Goal: Task Accomplishment & Management: Manage account settings

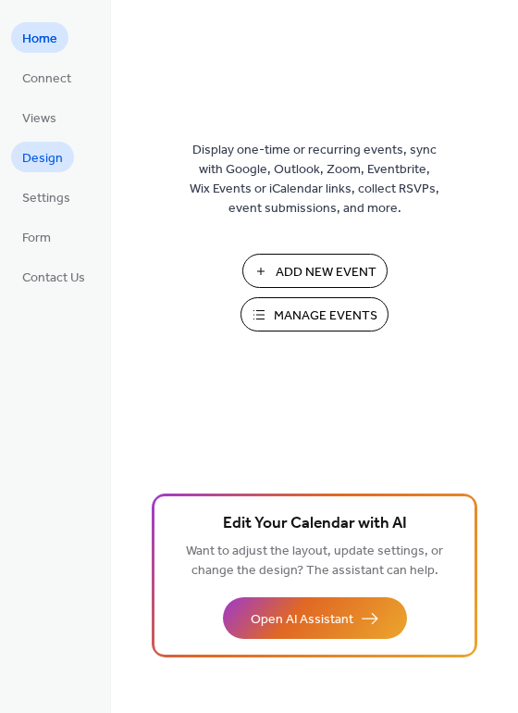
click at [47, 149] on span "Design" at bounding box center [42, 158] width 41 height 19
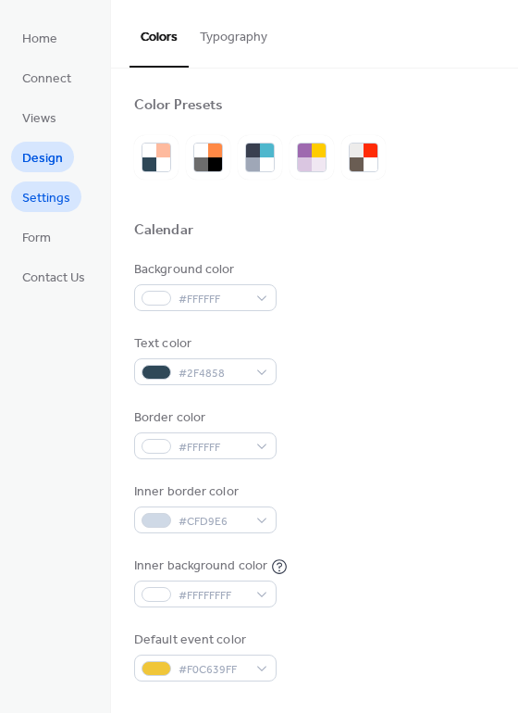
click at [59, 189] on span "Settings" at bounding box center [46, 198] width 48 height 19
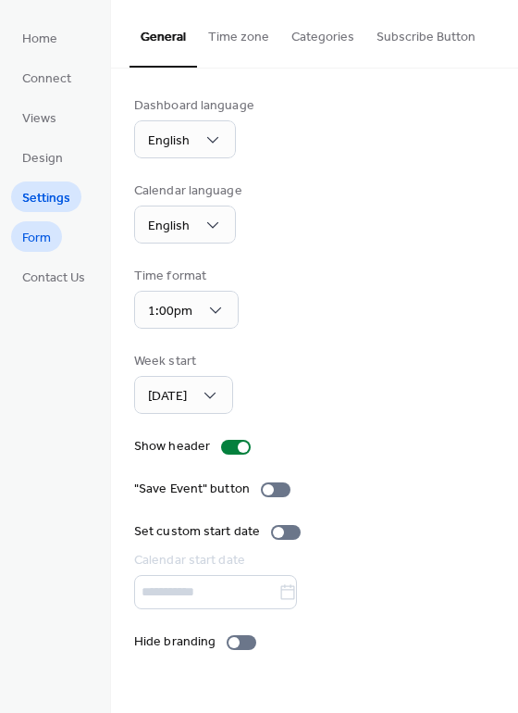
click at [46, 237] on span "Form" at bounding box center [36, 238] width 29 height 19
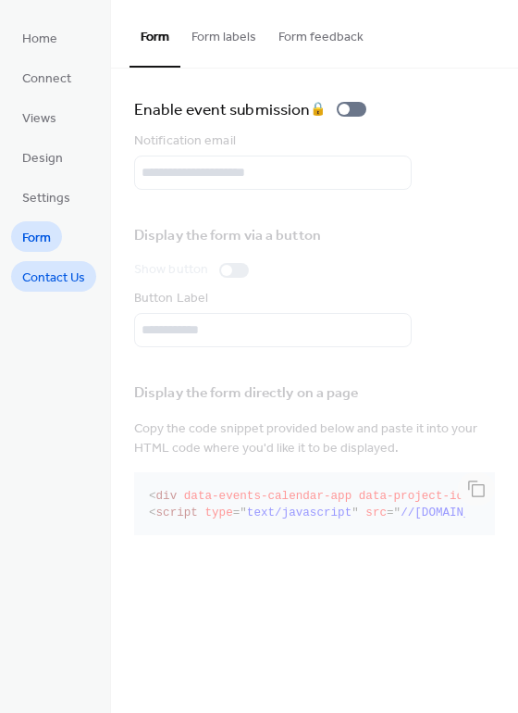
click at [53, 270] on span "Contact Us" at bounding box center [53, 277] width 63 height 19
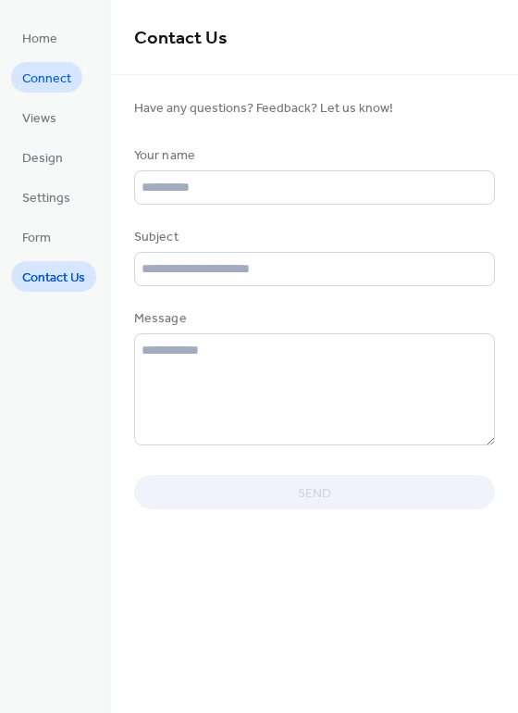
click at [38, 78] on span "Connect" at bounding box center [46, 78] width 49 height 19
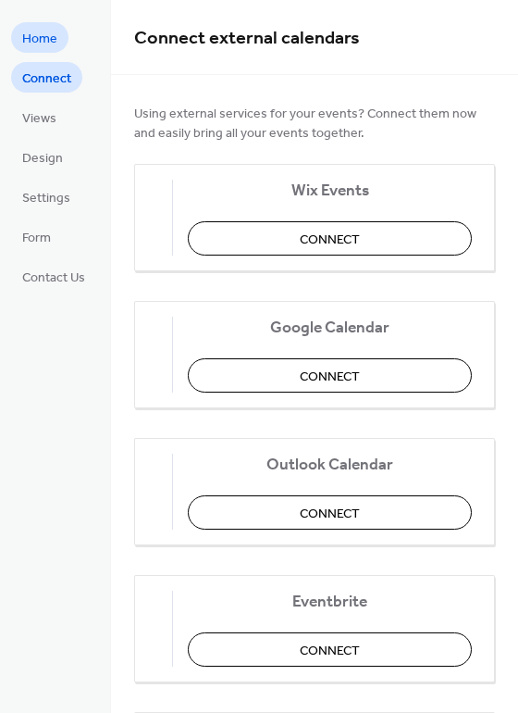
click at [40, 44] on span "Home" at bounding box center [39, 39] width 35 height 19
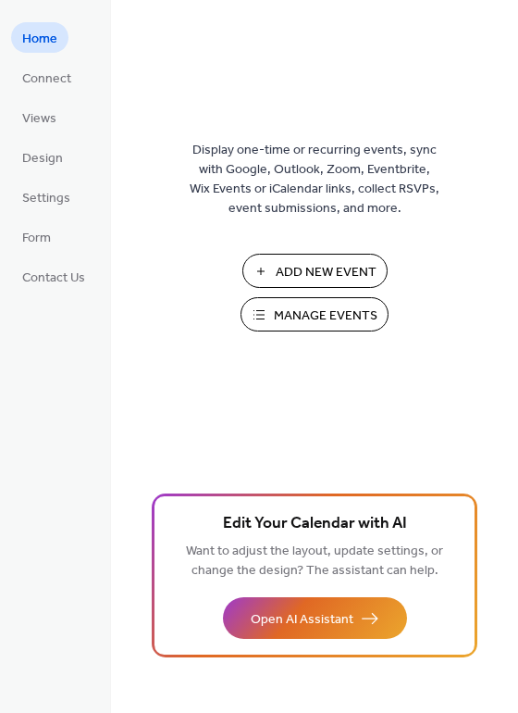
click at [292, 254] on button "Add New Event" at bounding box center [314, 271] width 145 height 34
click at [29, 165] on link "Design" at bounding box center [42, 157] width 63 height 31
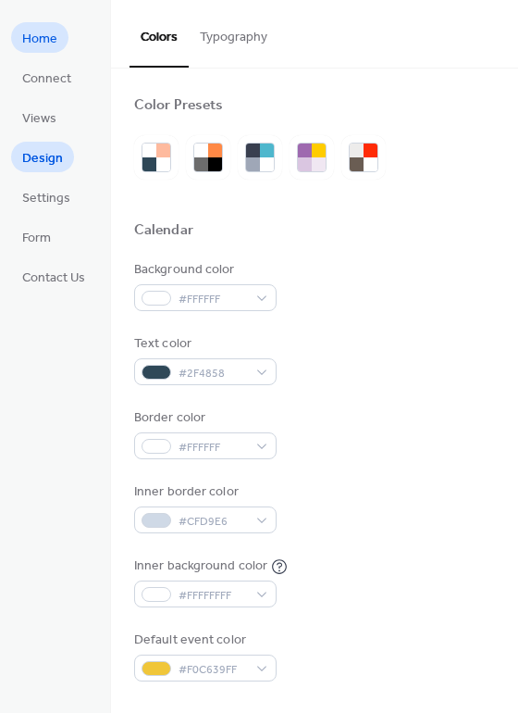
click at [41, 44] on span "Home" at bounding box center [39, 39] width 35 height 19
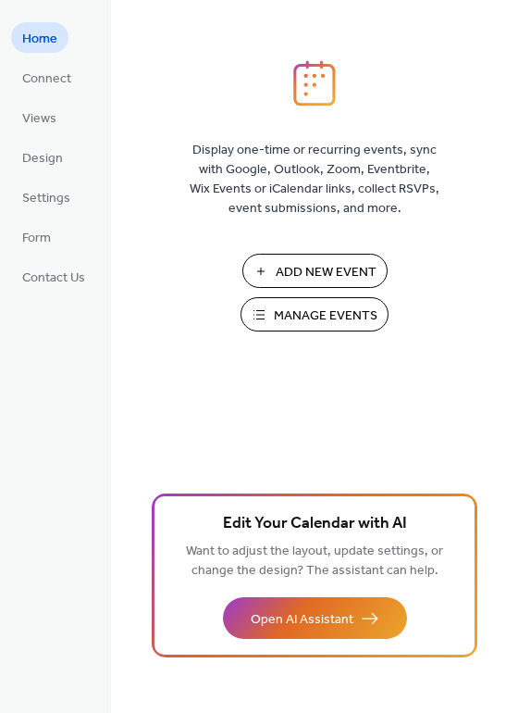
click at [328, 306] on span "Manage Events" at bounding box center [326, 315] width 104 height 19
click at [35, 77] on span "Connect" at bounding box center [46, 78] width 49 height 19
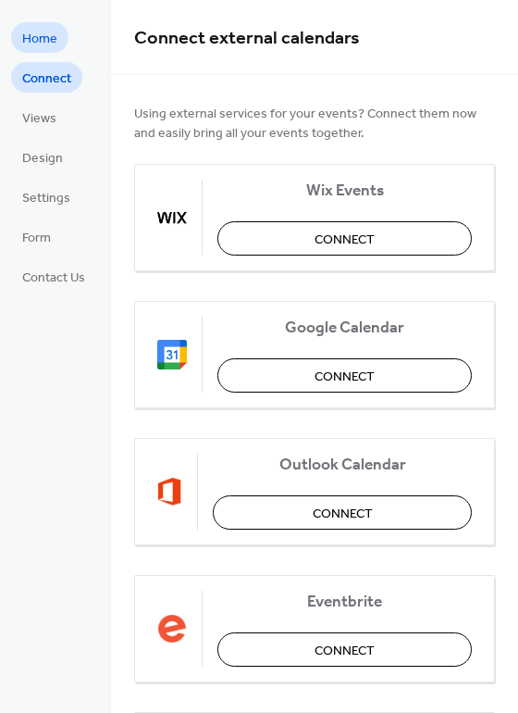
click at [45, 42] on span "Home" at bounding box center [39, 39] width 35 height 19
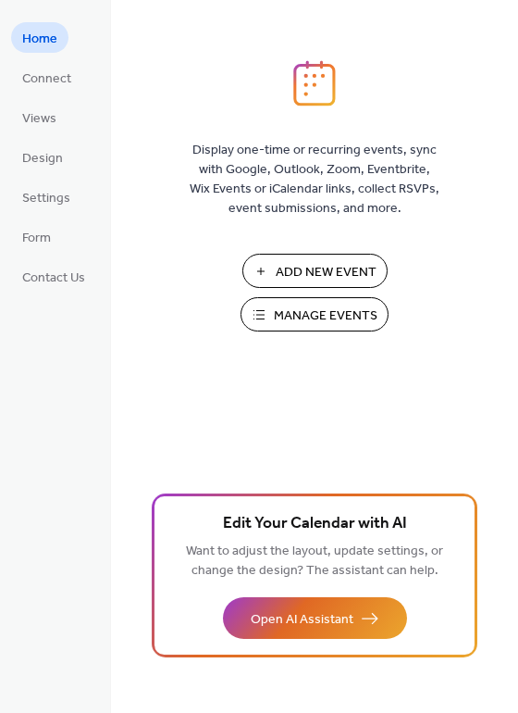
click at [297, 306] on span "Manage Events" at bounding box center [326, 315] width 104 height 19
click at [331, 273] on span "Add New Event" at bounding box center [326, 272] width 101 height 19
click at [38, 206] on link "Settings" at bounding box center [46, 196] width 70 height 31
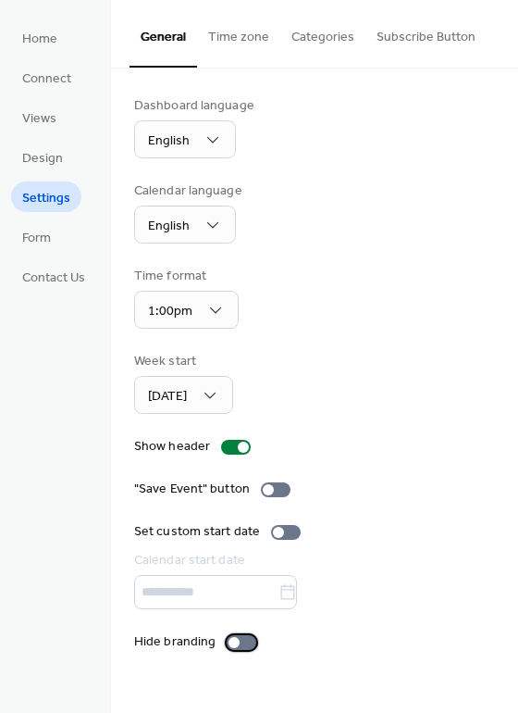
click at [240, 638] on div at bounding box center [242, 642] width 30 height 15
click at [41, 110] on span "Views" at bounding box center [39, 118] width 34 height 19
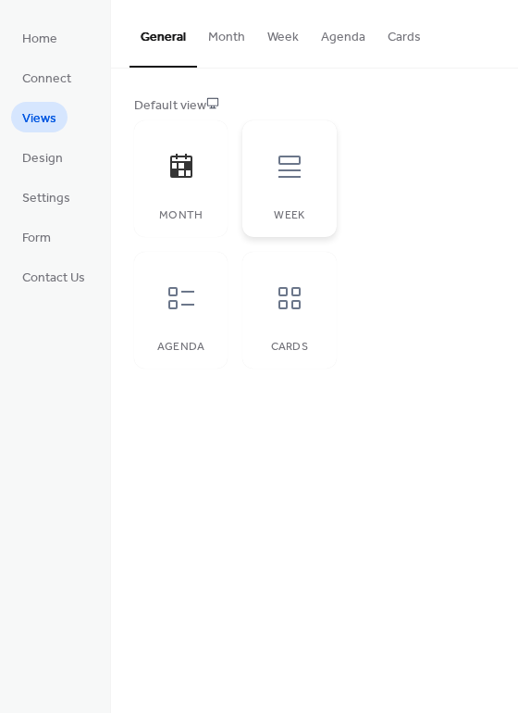
click at [282, 177] on icon at bounding box center [290, 167] width 30 height 30
click at [180, 176] on icon at bounding box center [182, 167] width 30 height 30
click at [48, 237] on span "Form" at bounding box center [36, 238] width 29 height 19
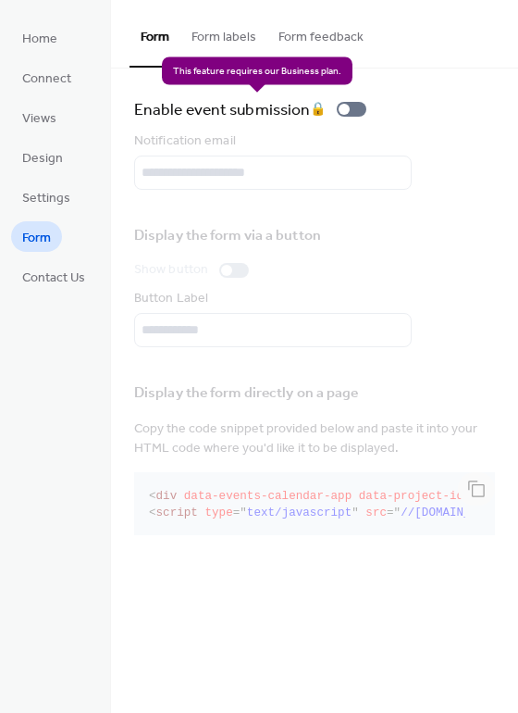
click at [348, 104] on div "Enable event submission 🔒" at bounding box center [254, 109] width 240 height 26
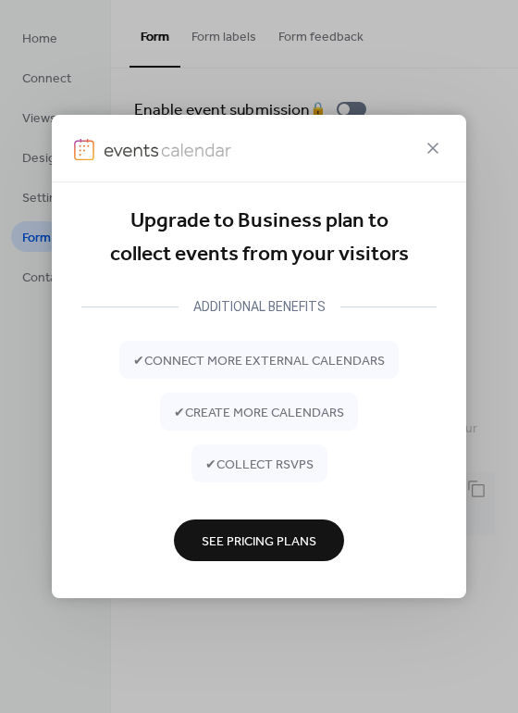
click at [433, 149] on icon at bounding box center [433, 148] width 22 height 22
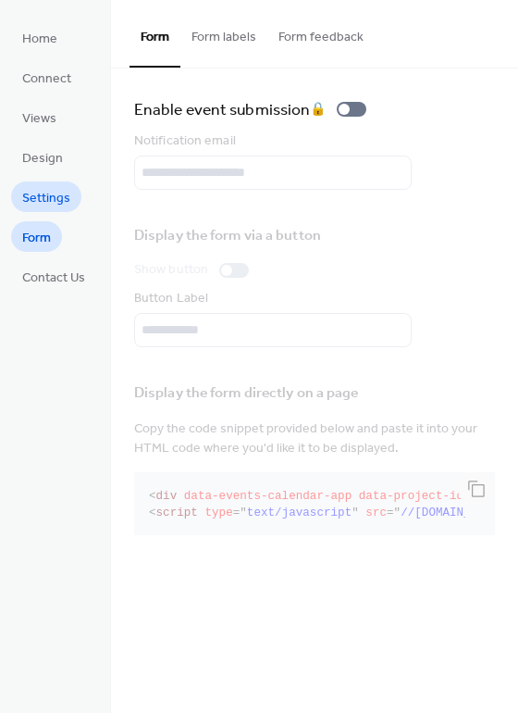
click at [62, 200] on span "Settings" at bounding box center [46, 198] width 48 height 19
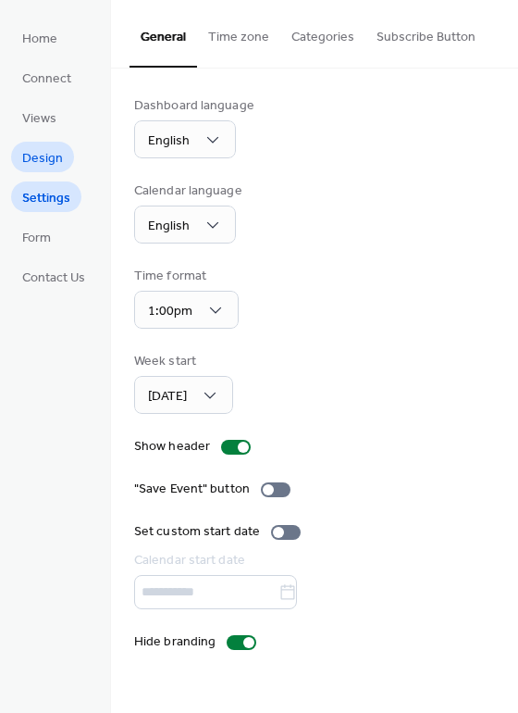
click at [52, 156] on span "Design" at bounding box center [42, 158] width 41 height 19
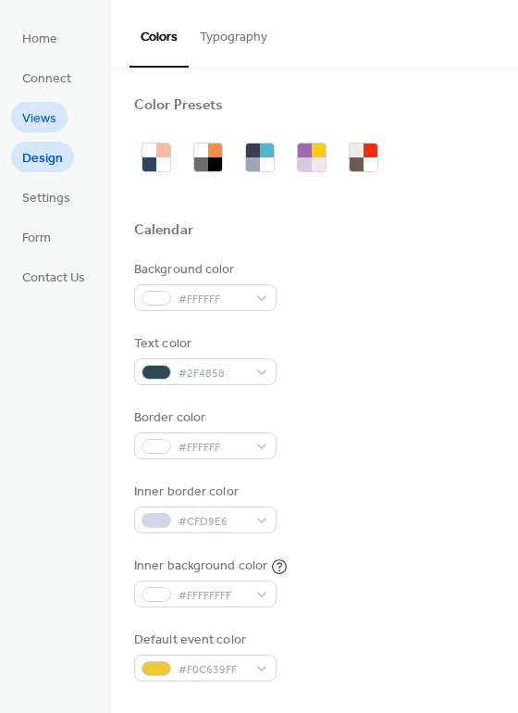
click at [45, 125] on span "Views" at bounding box center [39, 118] width 34 height 19
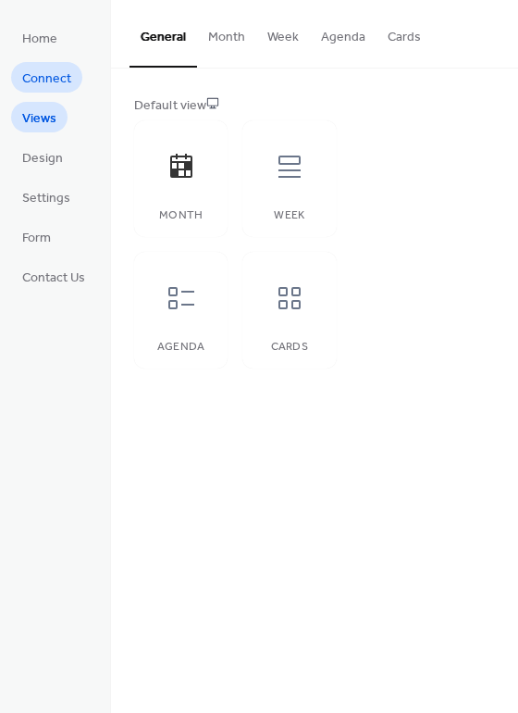
click at [42, 81] on span "Connect" at bounding box center [46, 78] width 49 height 19
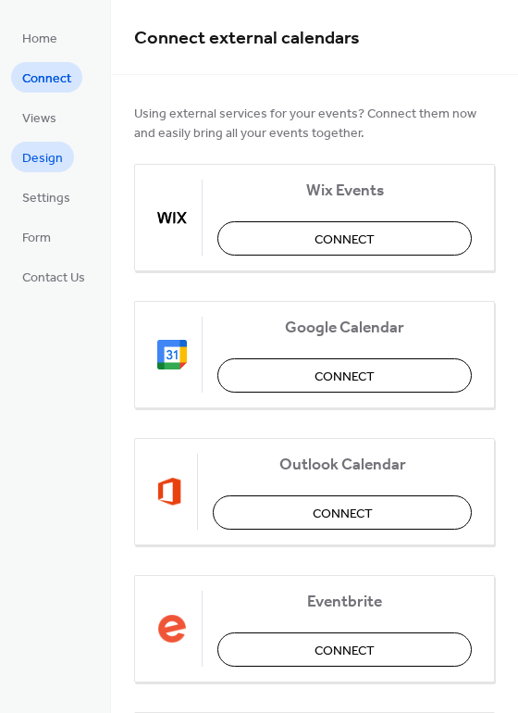
click at [23, 164] on span "Design" at bounding box center [42, 158] width 41 height 19
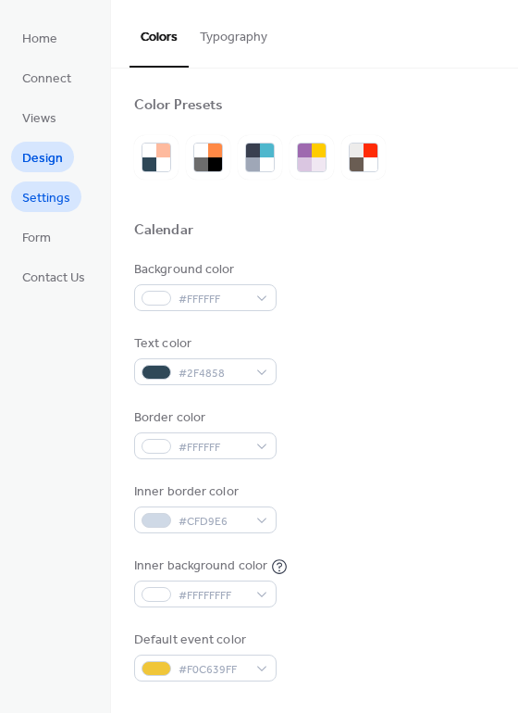
click at [34, 200] on span "Settings" at bounding box center [46, 198] width 48 height 19
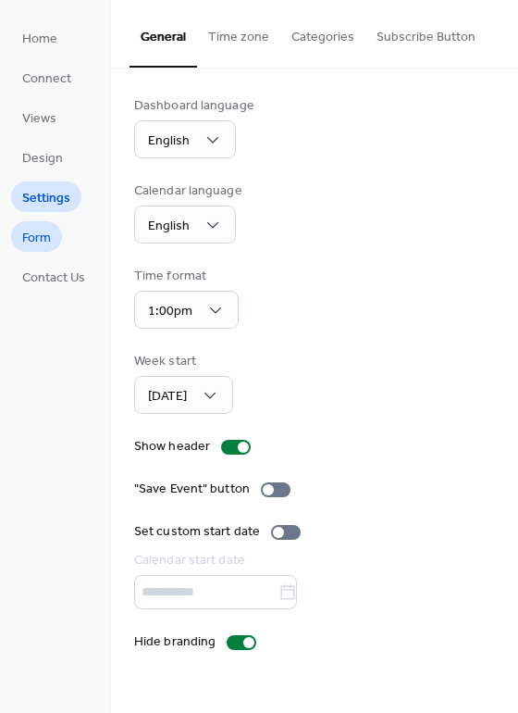
click at [35, 230] on span "Form" at bounding box center [36, 238] width 29 height 19
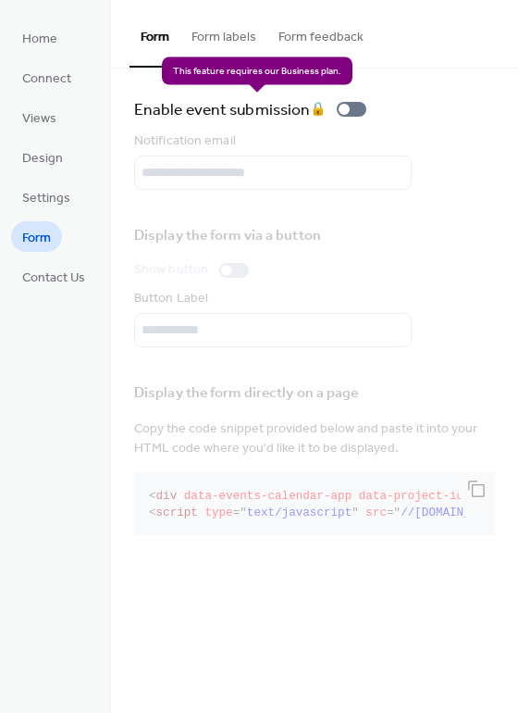
click at [358, 101] on div "Enable event submission 🔒" at bounding box center [254, 109] width 240 height 26
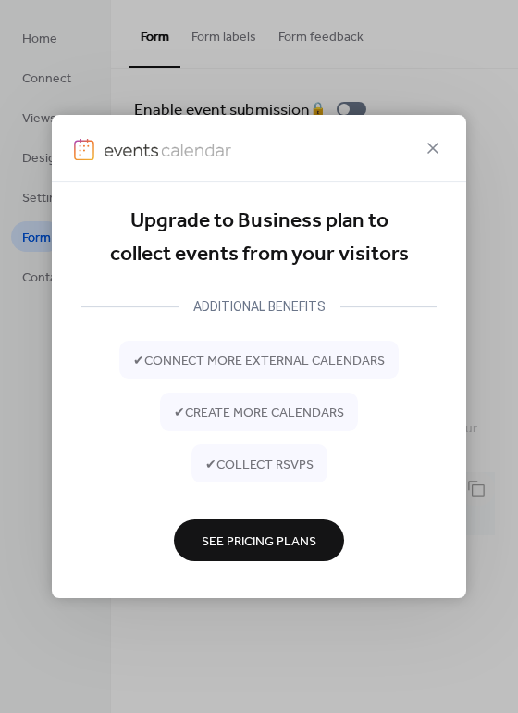
click at [293, 545] on span "See Pricing Plans" at bounding box center [259, 540] width 115 height 19
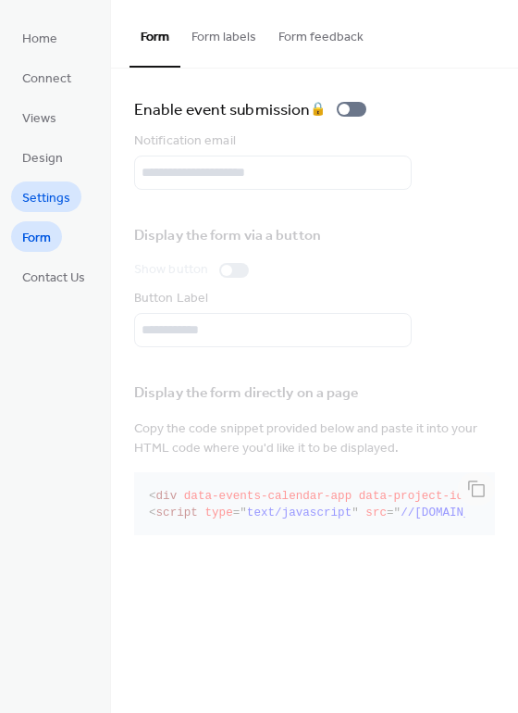
click at [70, 181] on link "Settings" at bounding box center [46, 196] width 70 height 31
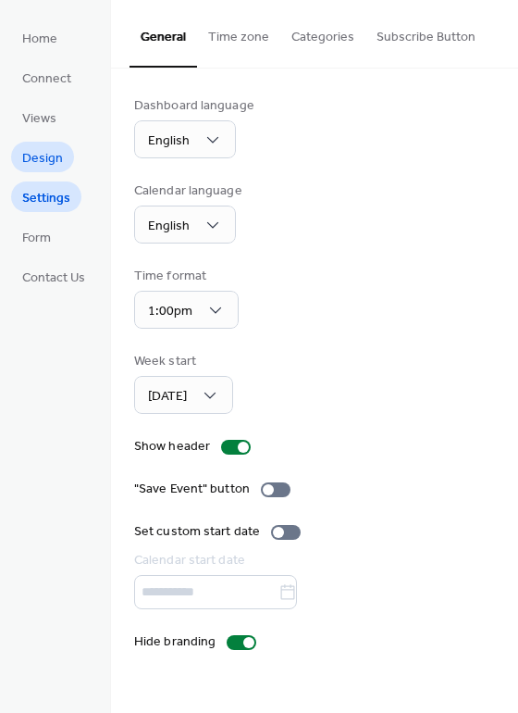
click at [55, 149] on span "Design" at bounding box center [42, 158] width 41 height 19
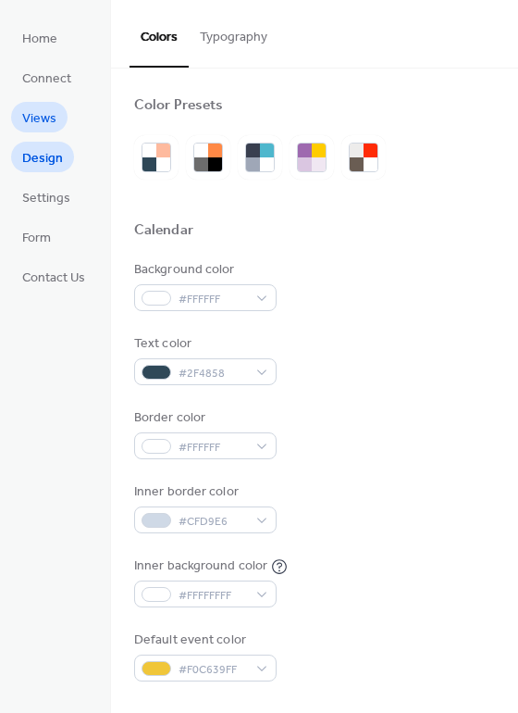
click at [36, 120] on span "Views" at bounding box center [39, 118] width 34 height 19
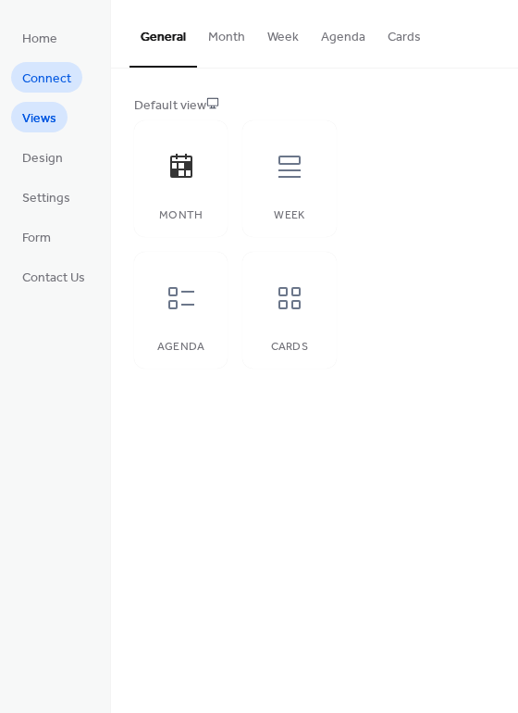
click at [27, 84] on span "Connect" at bounding box center [46, 78] width 49 height 19
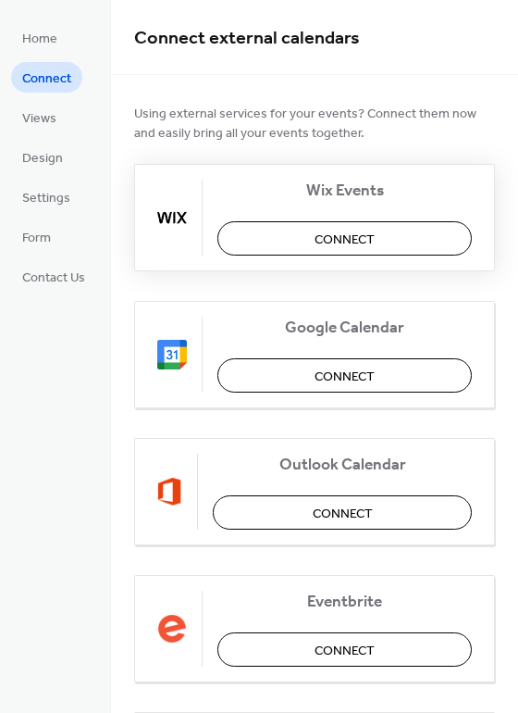
click at [280, 233] on button "Connect" at bounding box center [345, 238] width 255 height 34
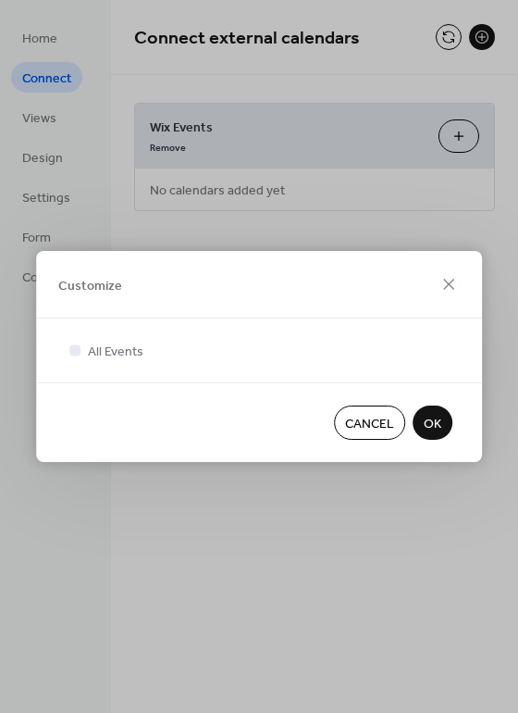
click at [427, 423] on span "OK" at bounding box center [433, 424] width 18 height 19
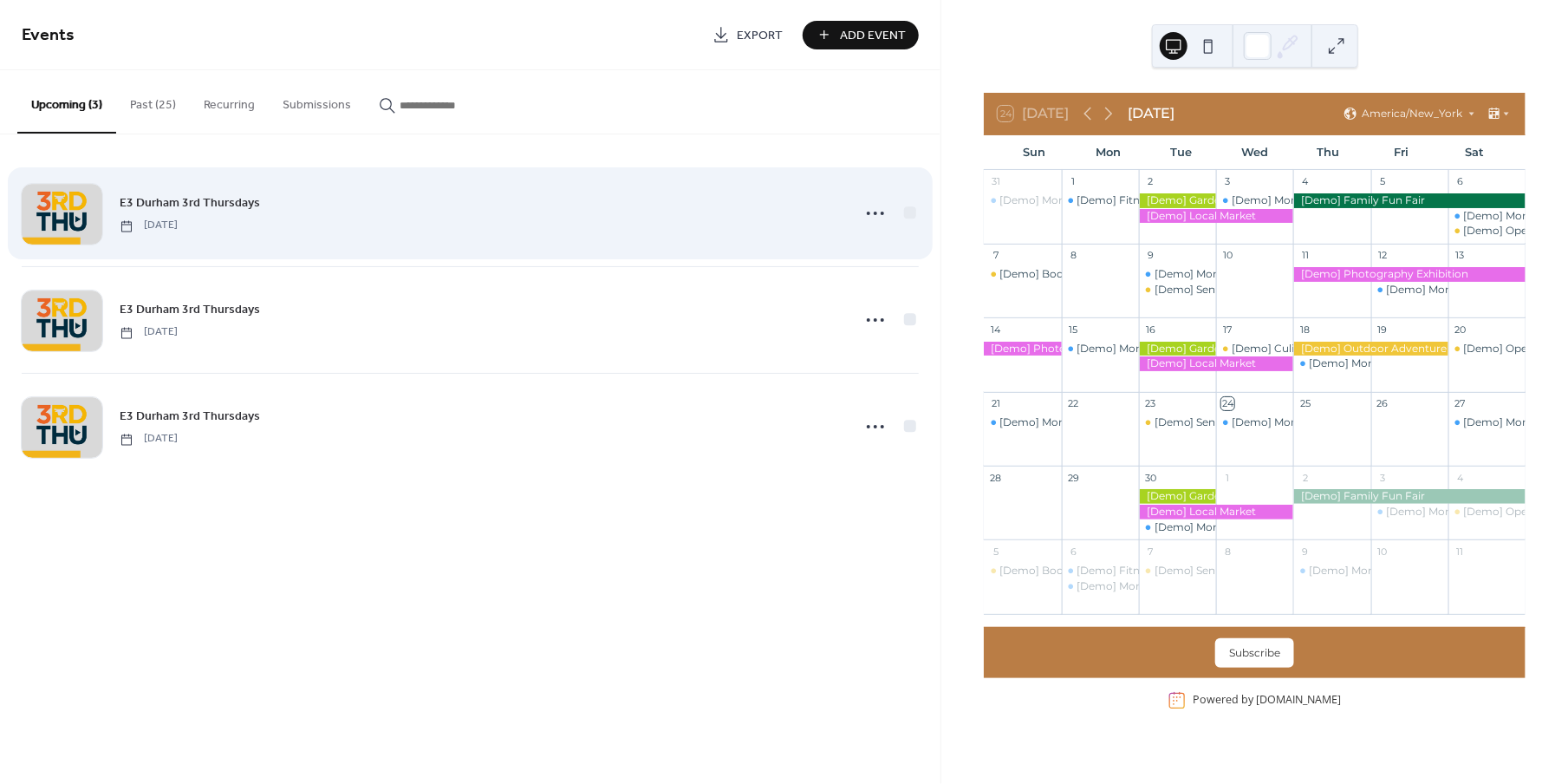
click at [679, 251] on div "E3 Durham 3rd Thursdays [DATE]" at bounding box center [470, 213] width 897 height 106
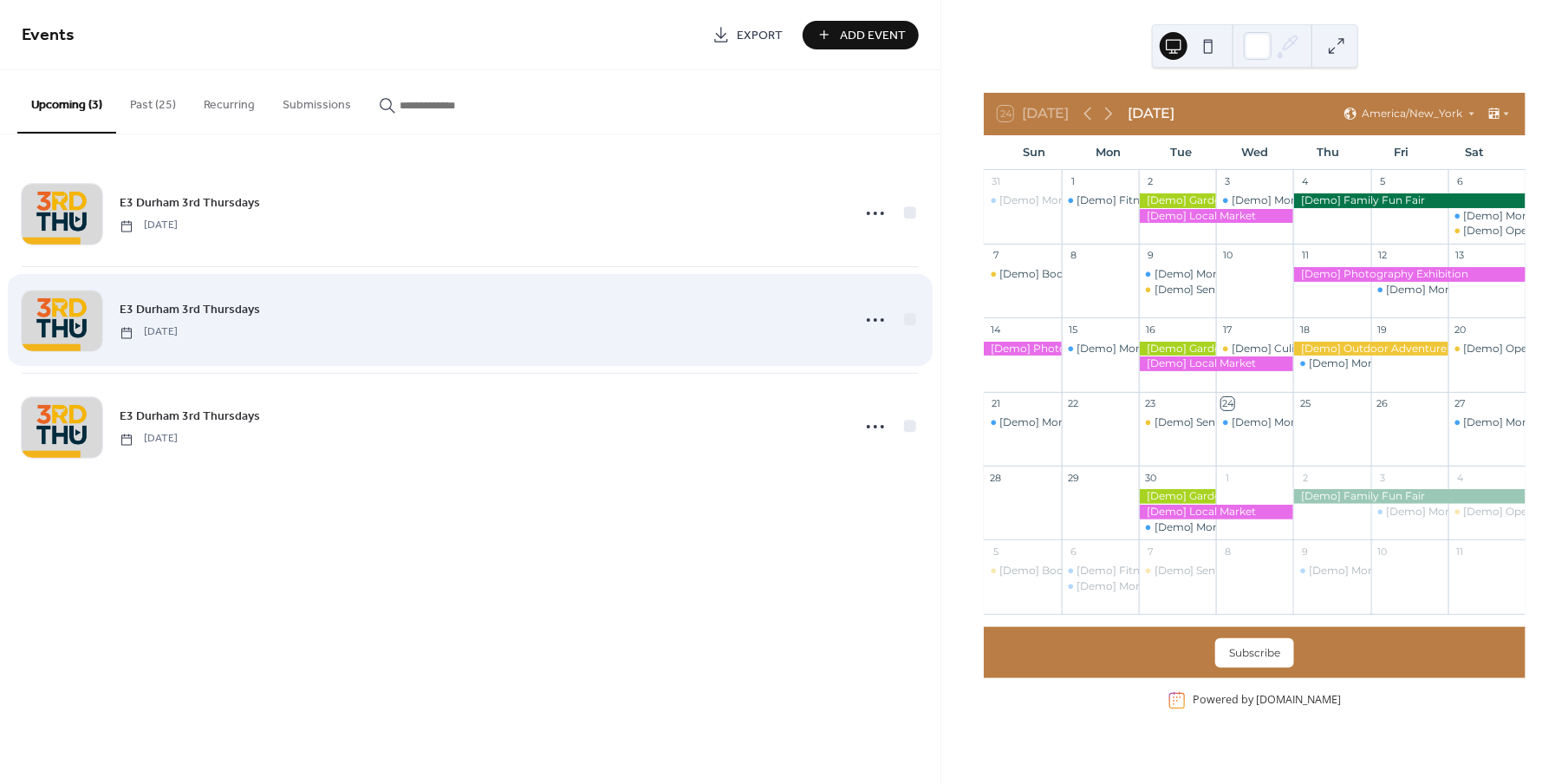
click at [675, 305] on div "E3 Durham 3rd Thursdays [DATE]" at bounding box center [481, 319] width 721 height 39
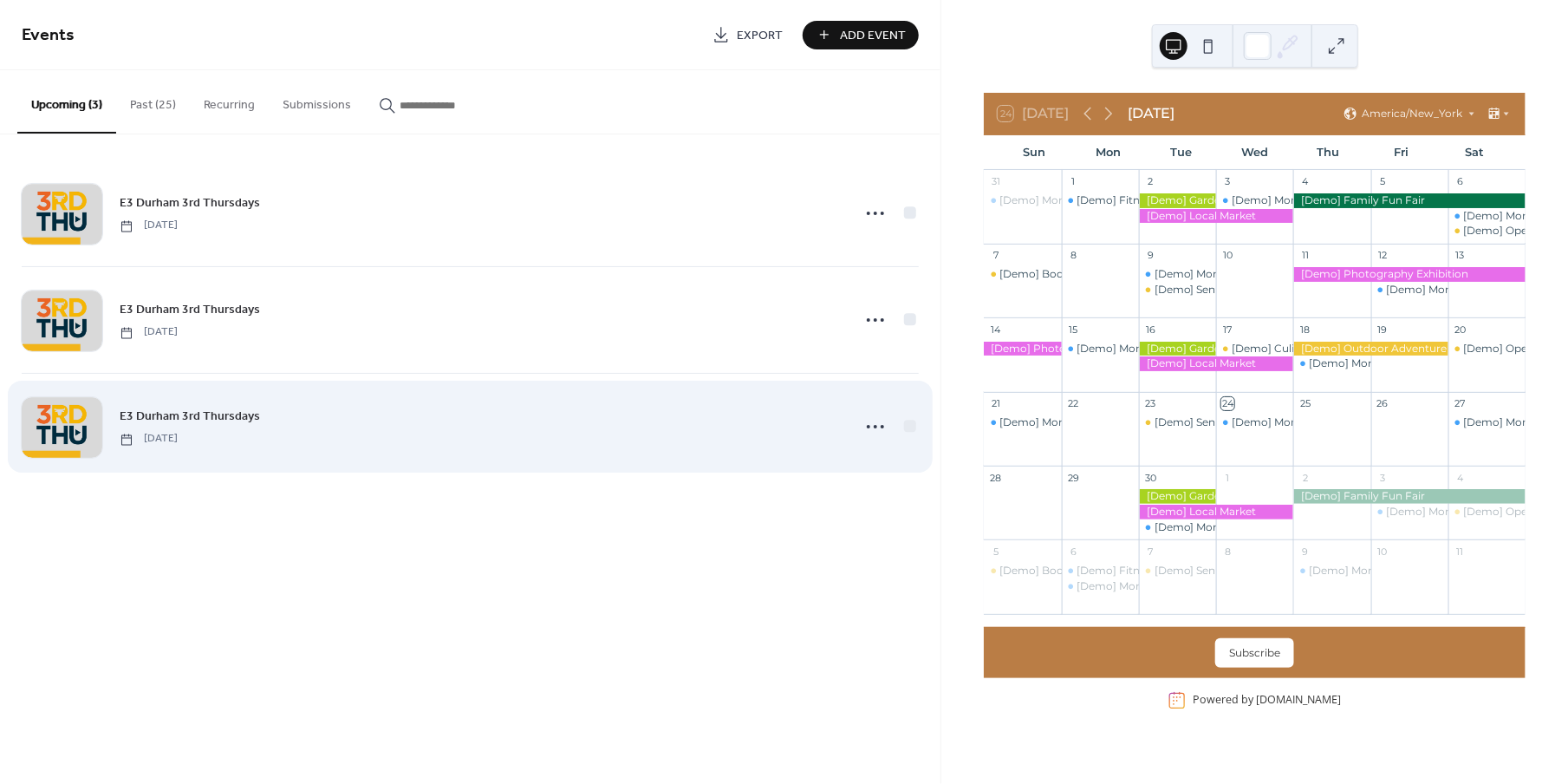
click at [650, 400] on div "E3 Durham 3rd Thursdays [DATE]" at bounding box center [470, 426] width 897 height 106
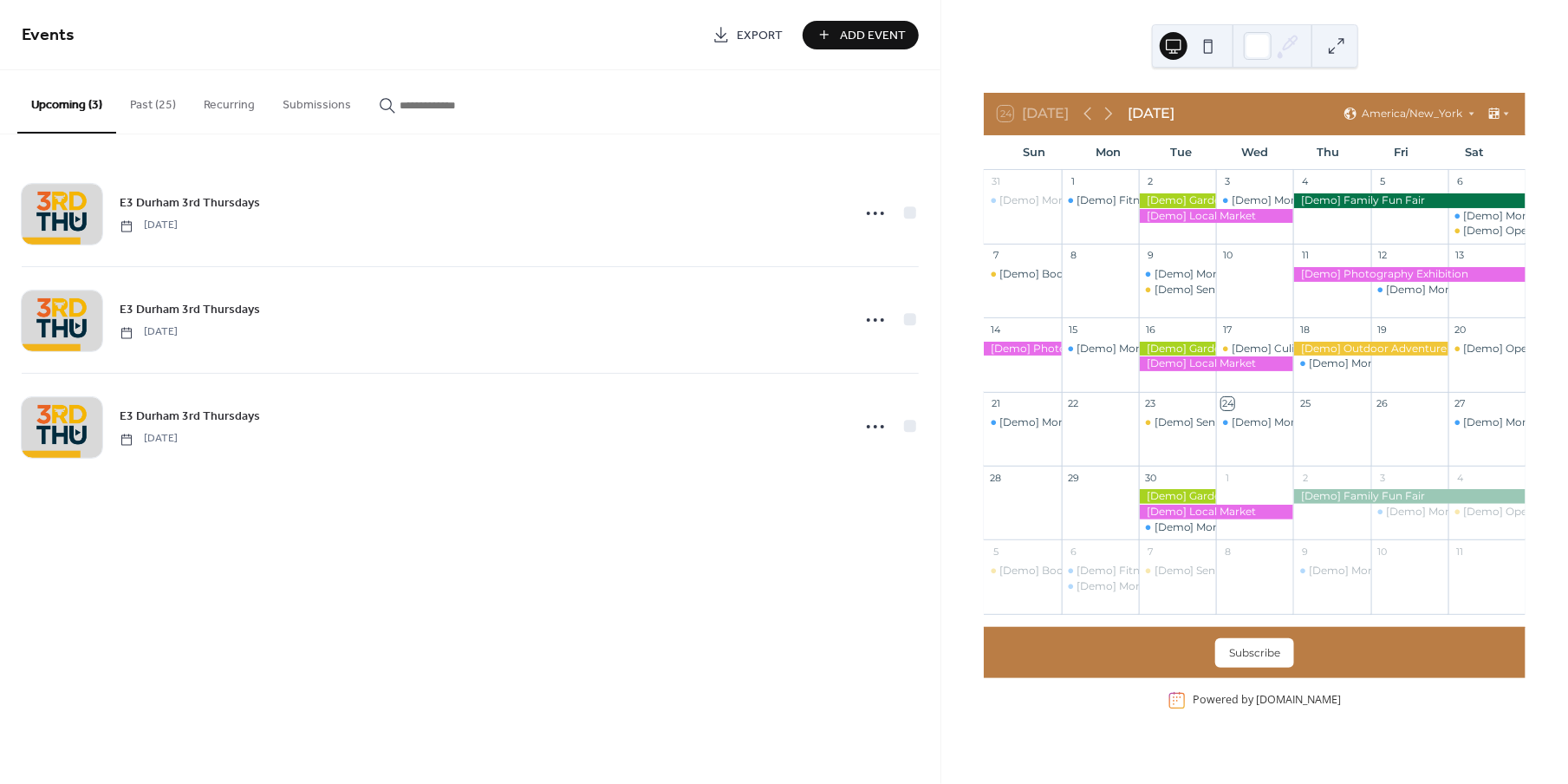
click at [169, 105] on button "Past (25)" at bounding box center [153, 101] width 74 height 62
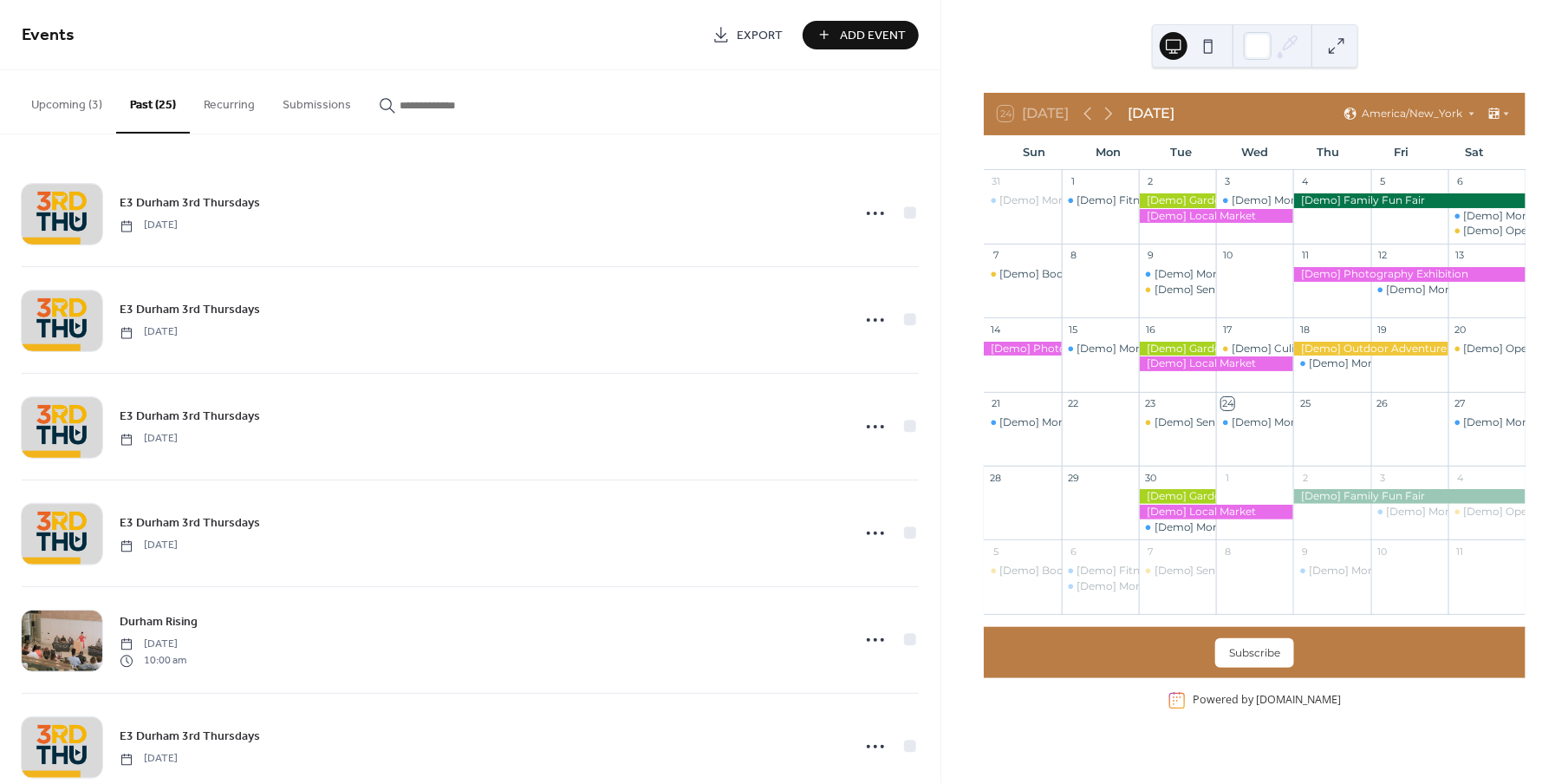
click at [64, 111] on button "Upcoming (3)" at bounding box center [67, 101] width 99 height 62
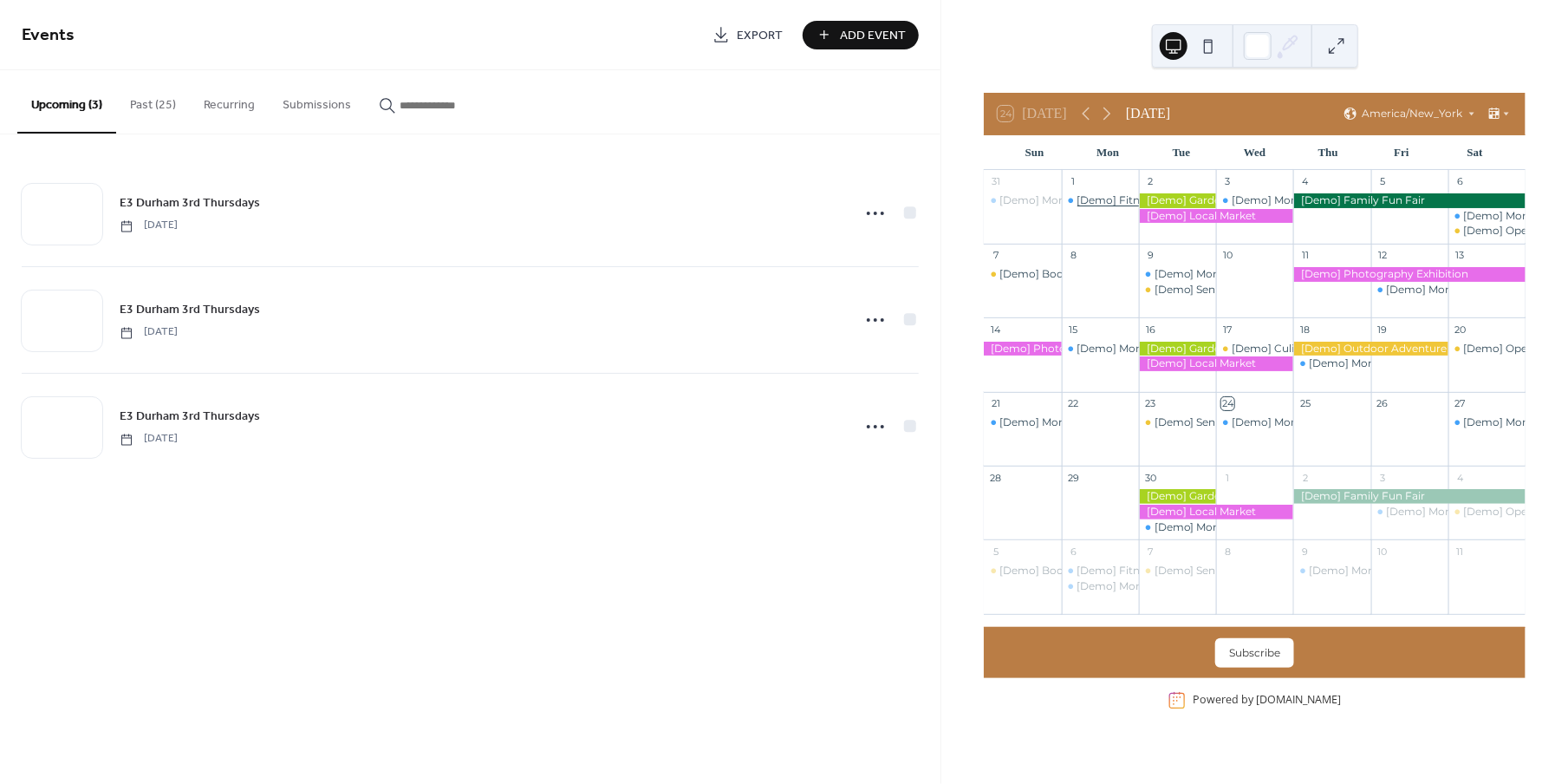
click at [1106, 200] on div "[Demo] Fitness Bootcamp" at bounding box center [1146, 200] width 139 height 15
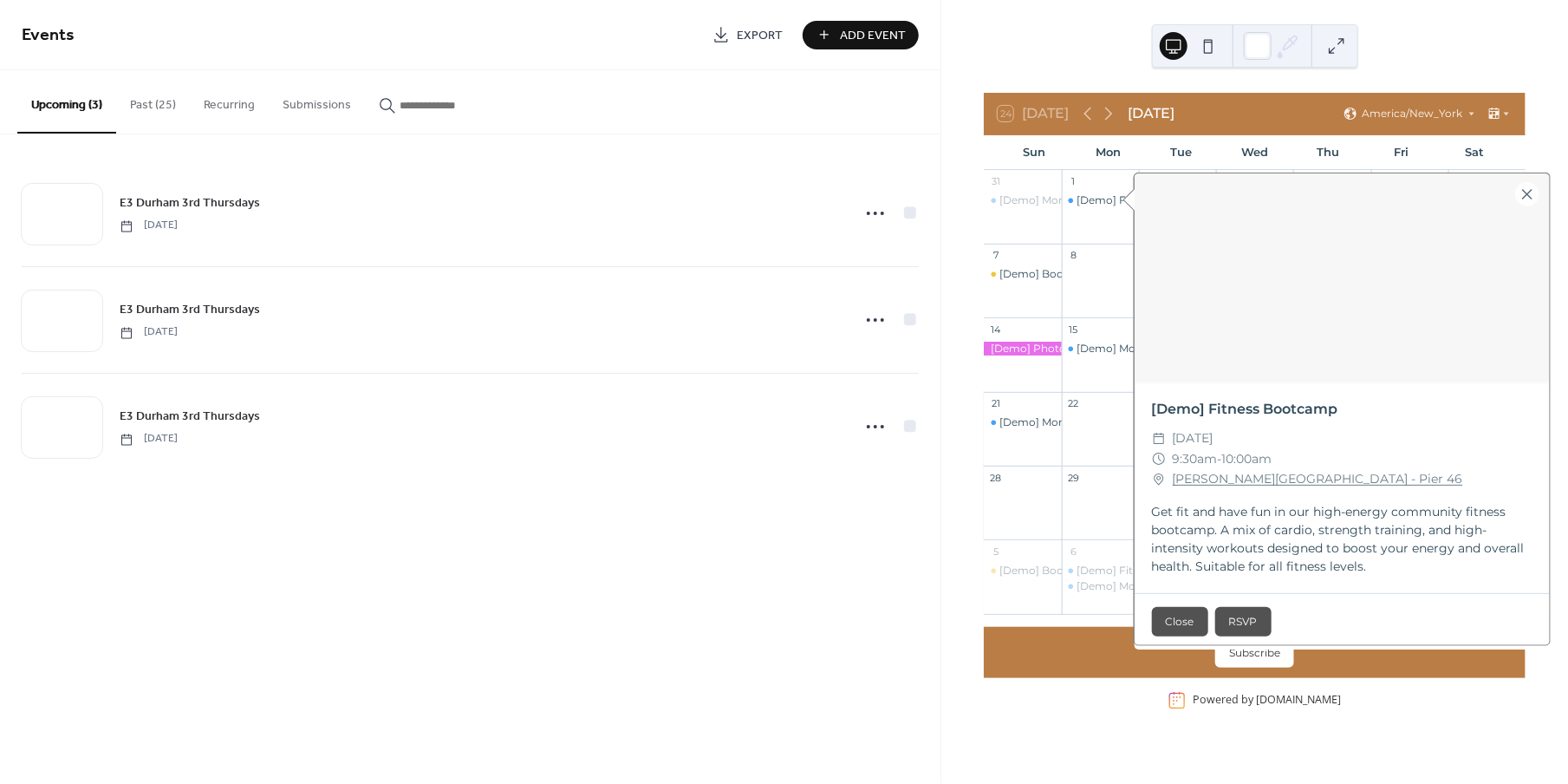
click at [1524, 187] on div at bounding box center [1528, 194] width 24 height 24
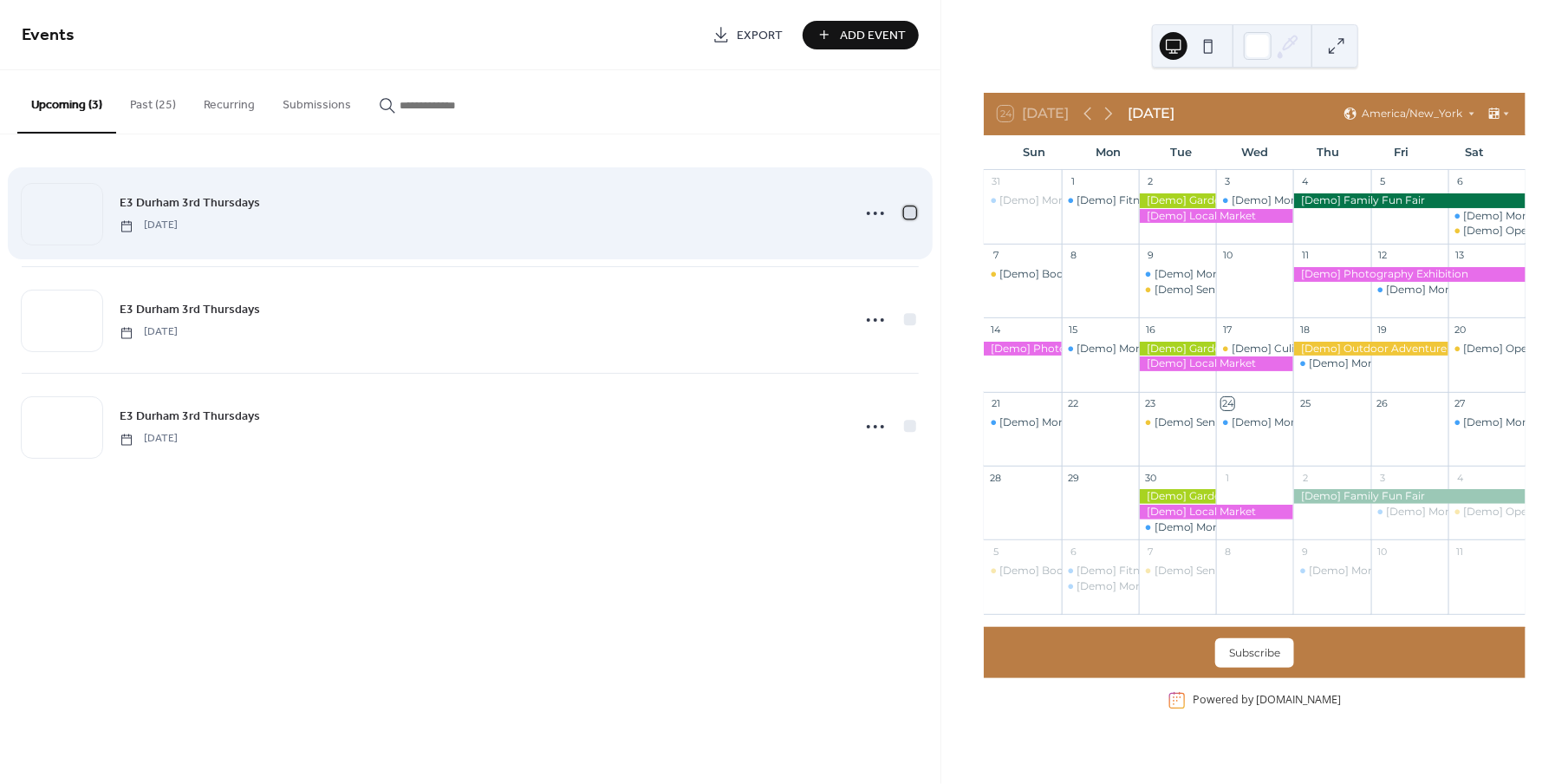
click at [904, 214] on div at bounding box center [910, 212] width 12 height 12
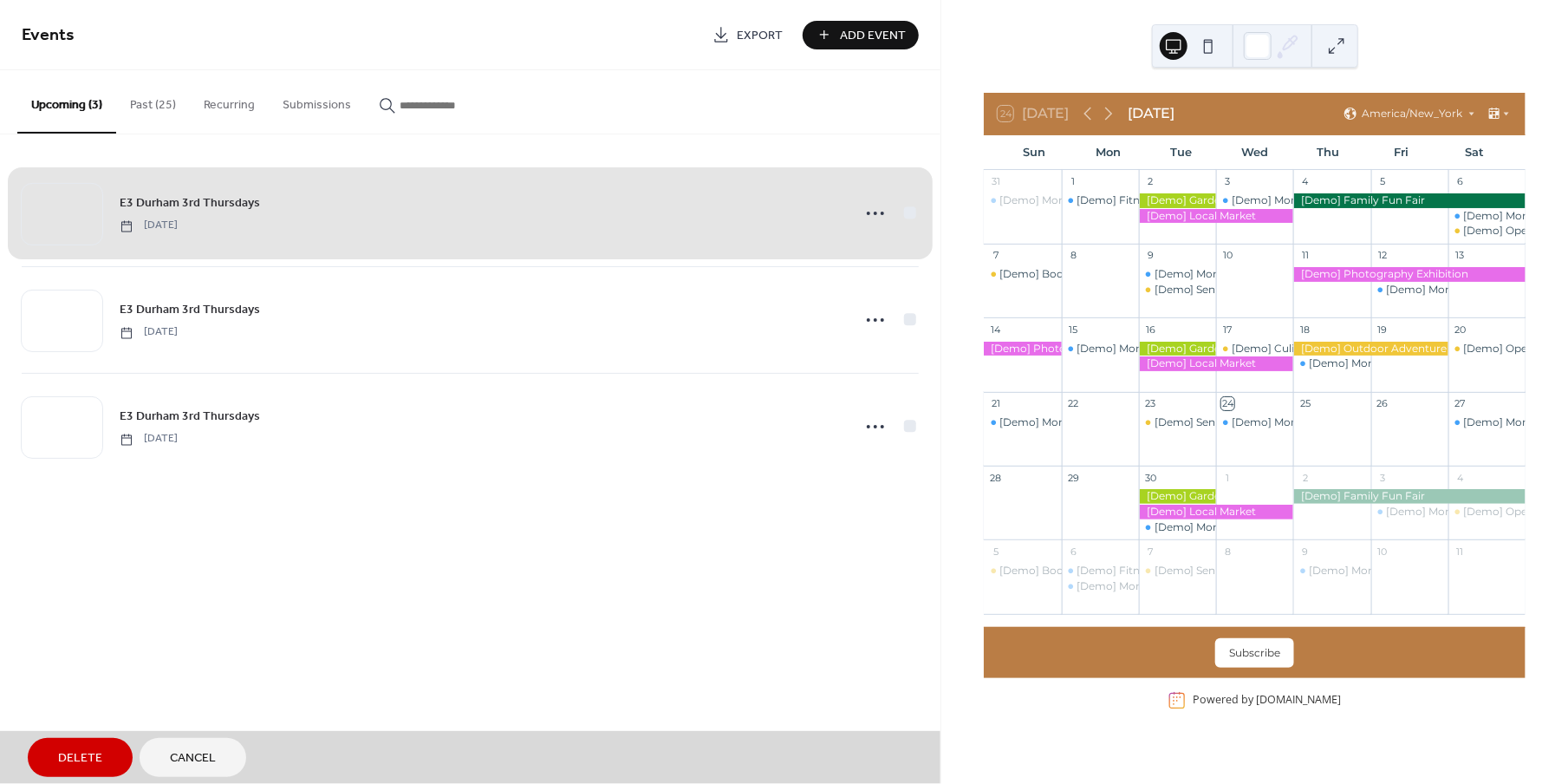
click at [906, 215] on span "E3 Durham 3rd Thursdays Thursday, October 16, 2025" at bounding box center [470, 213] width 897 height 106
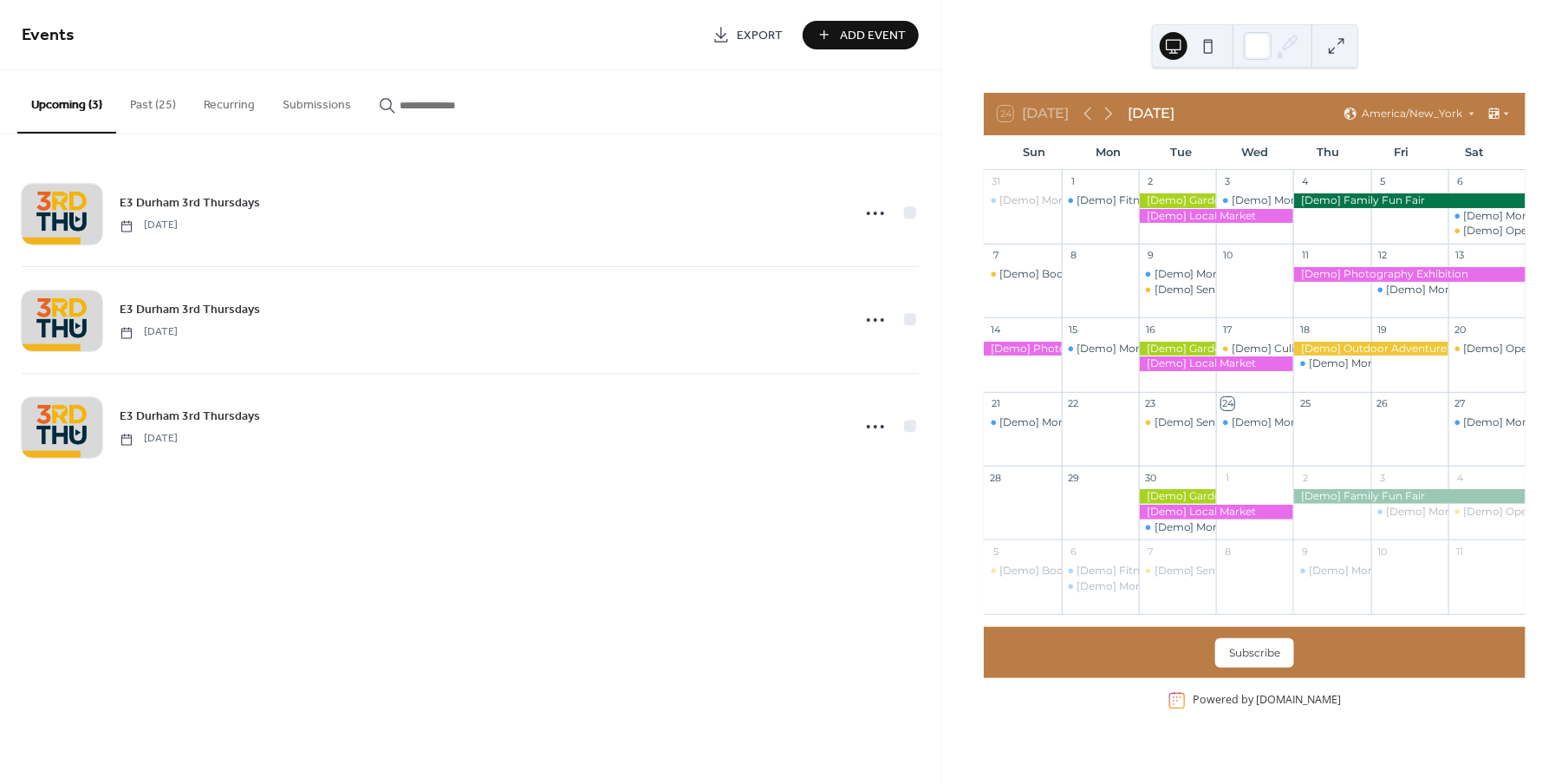
click at [211, 111] on button "Recurring" at bounding box center [229, 101] width 79 height 62
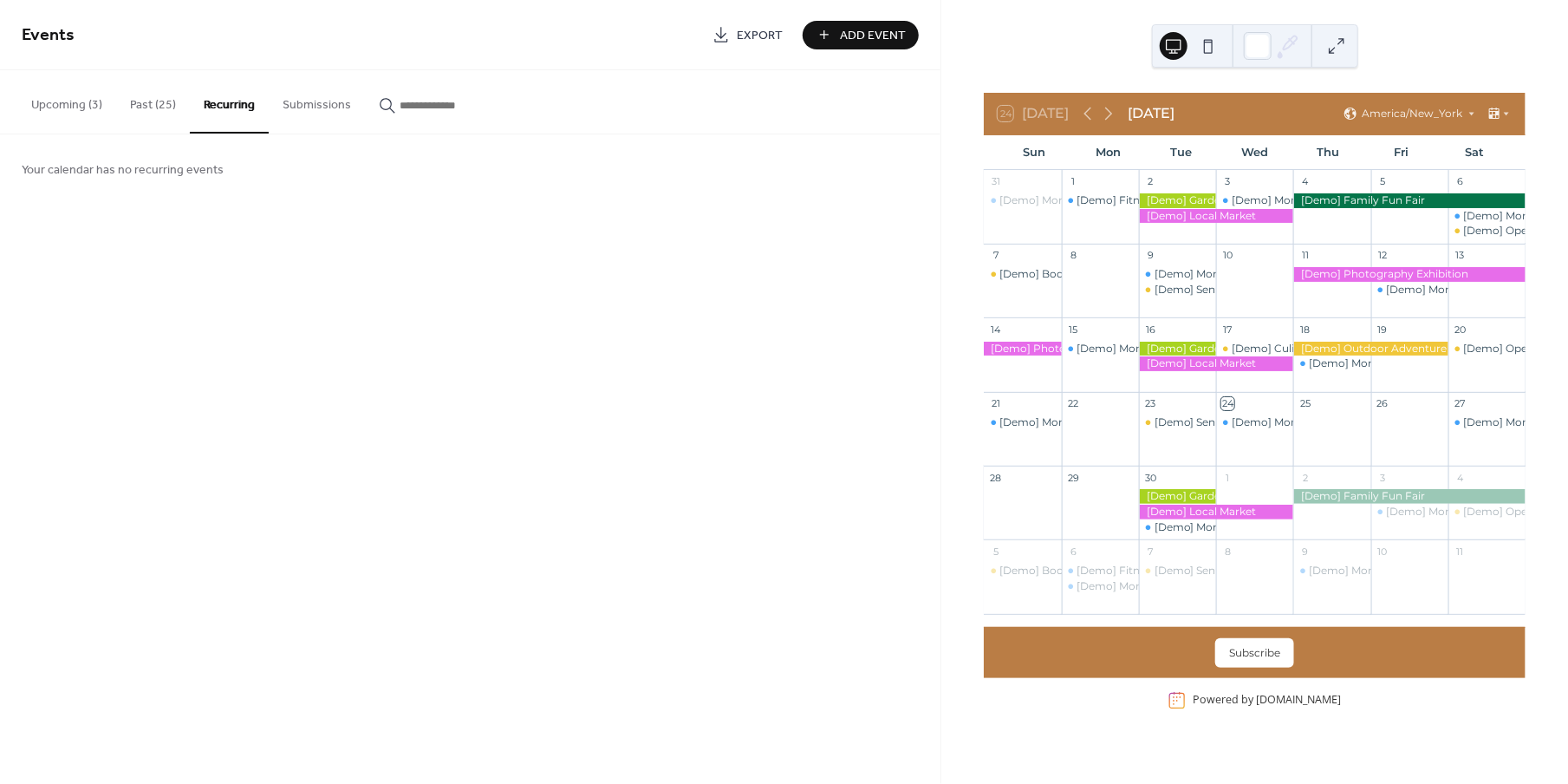
click at [158, 103] on button "Past (25)" at bounding box center [153, 101] width 74 height 62
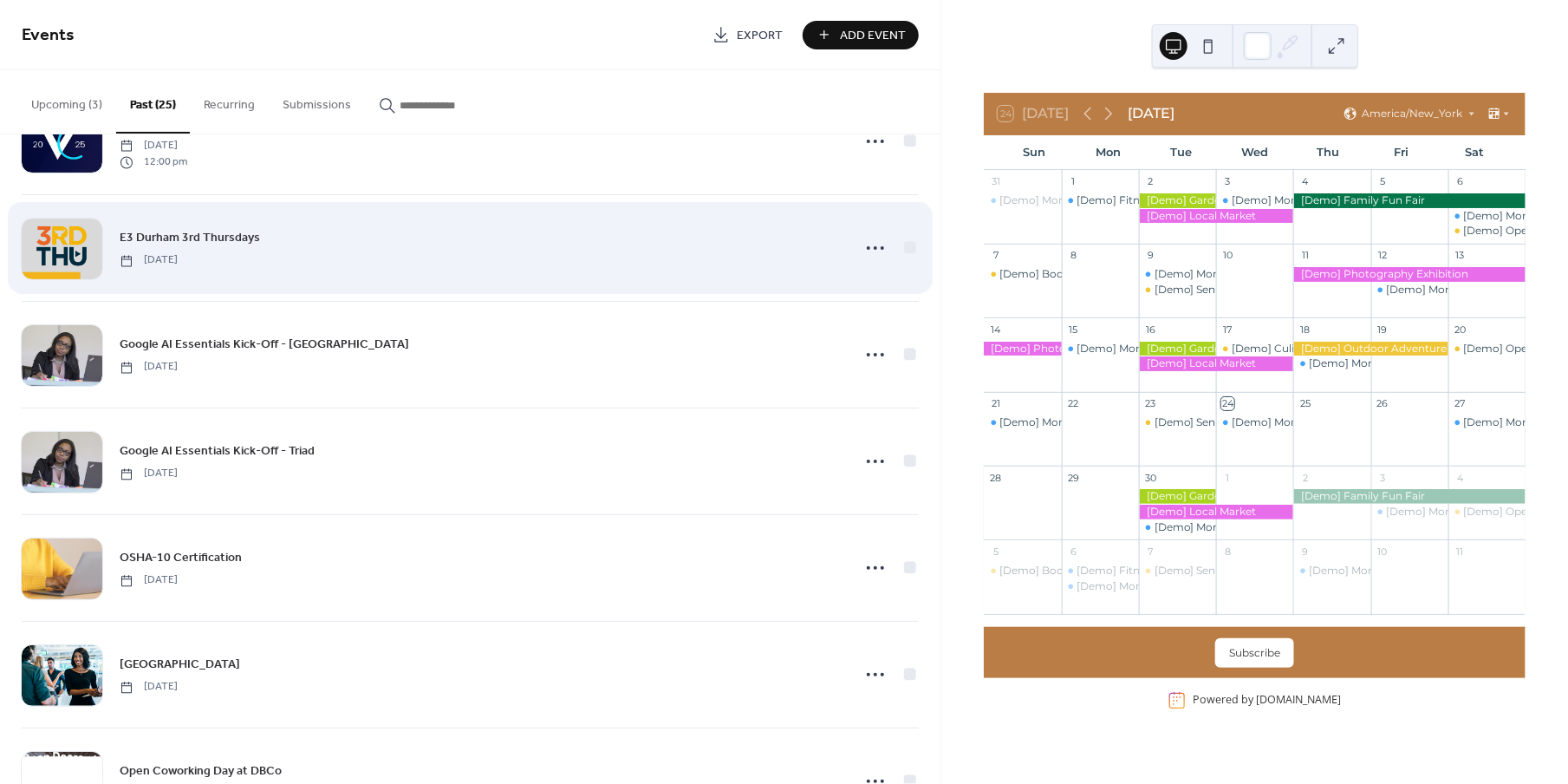
scroll to position [2070, 0]
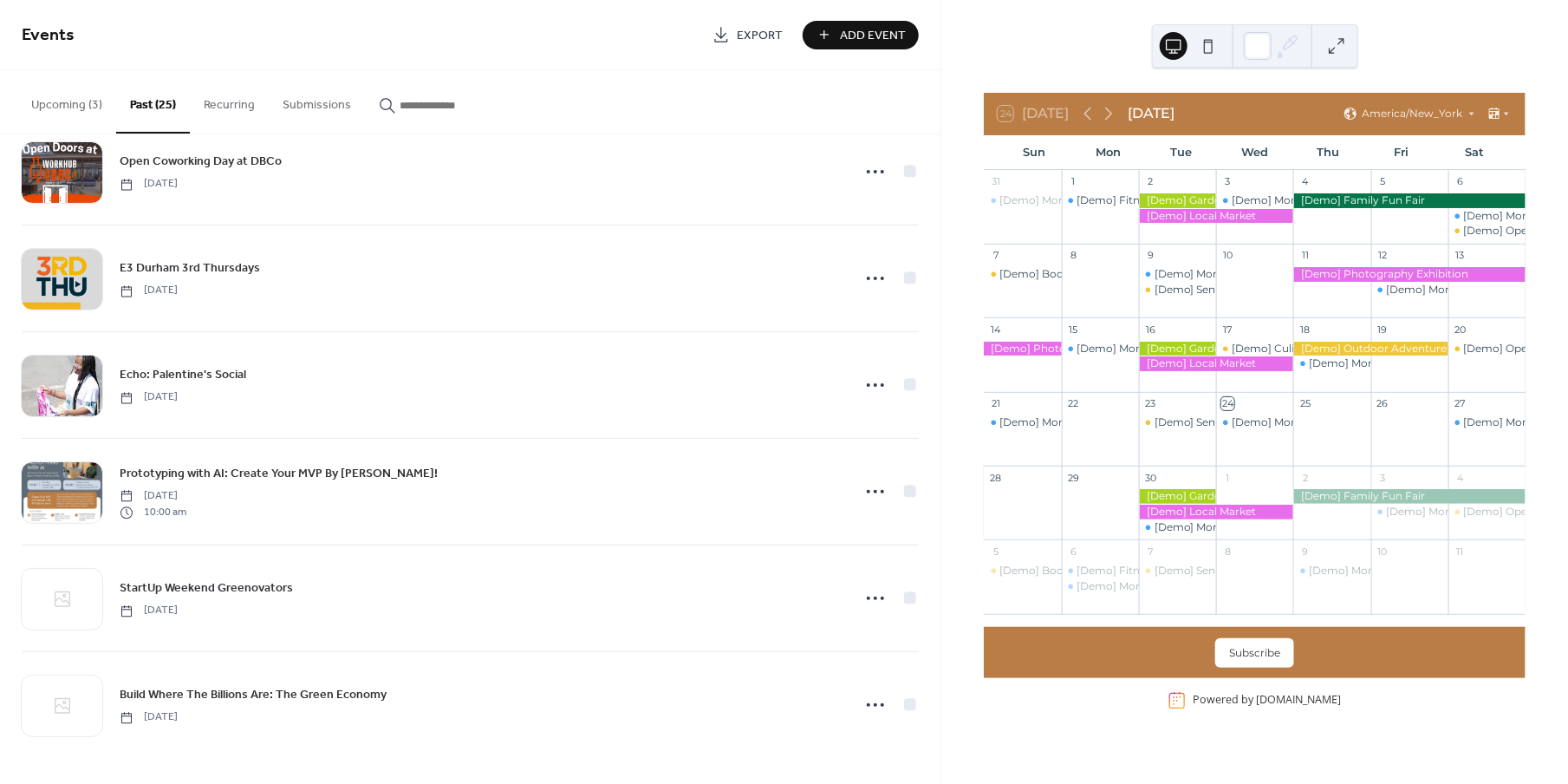
click at [80, 113] on button "Upcoming (3)" at bounding box center [67, 101] width 99 height 62
